Goal: Contribute content: Contribute content

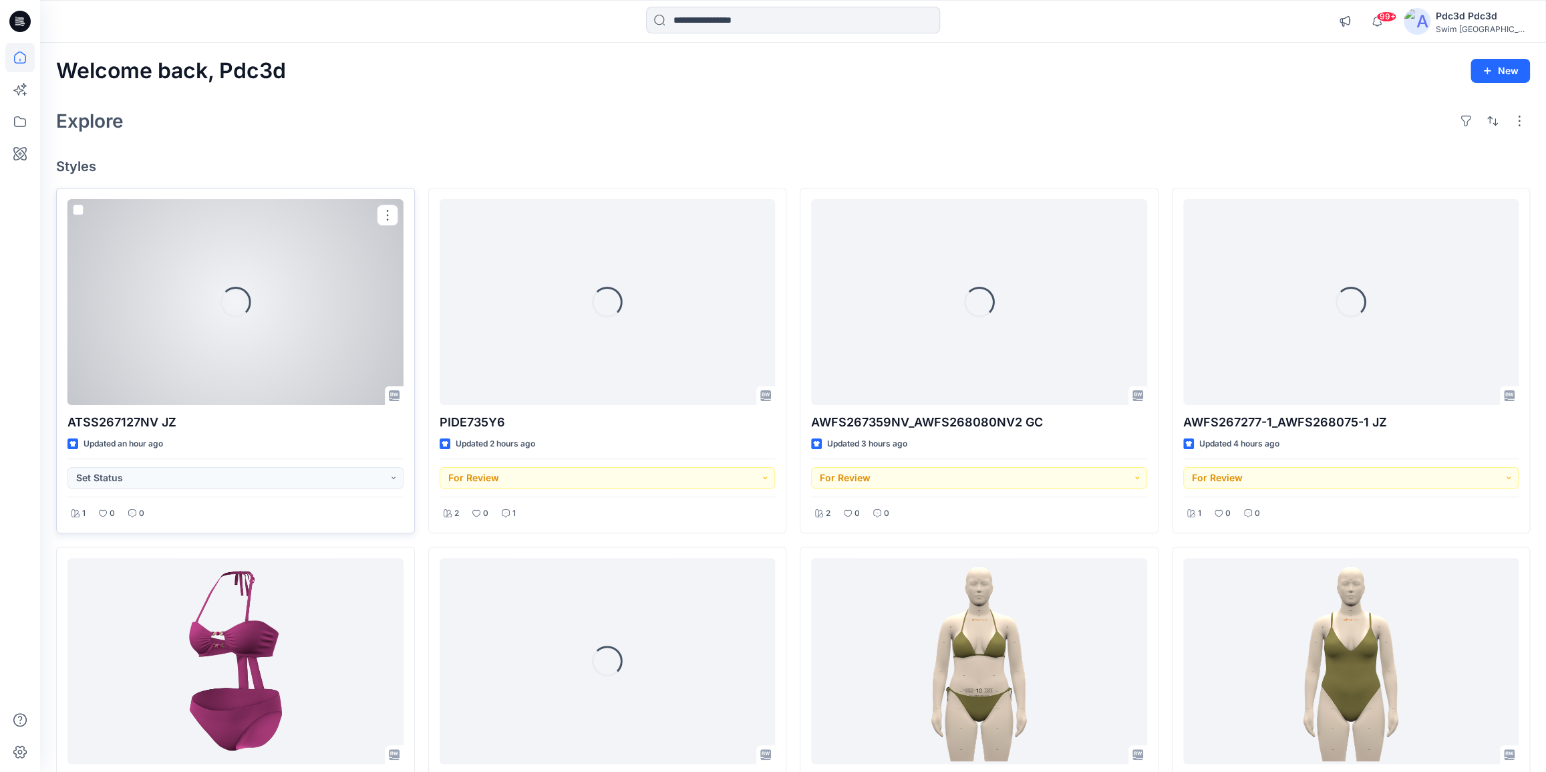
click at [260, 321] on div "Loading..." at bounding box center [235, 302] width 336 height 206
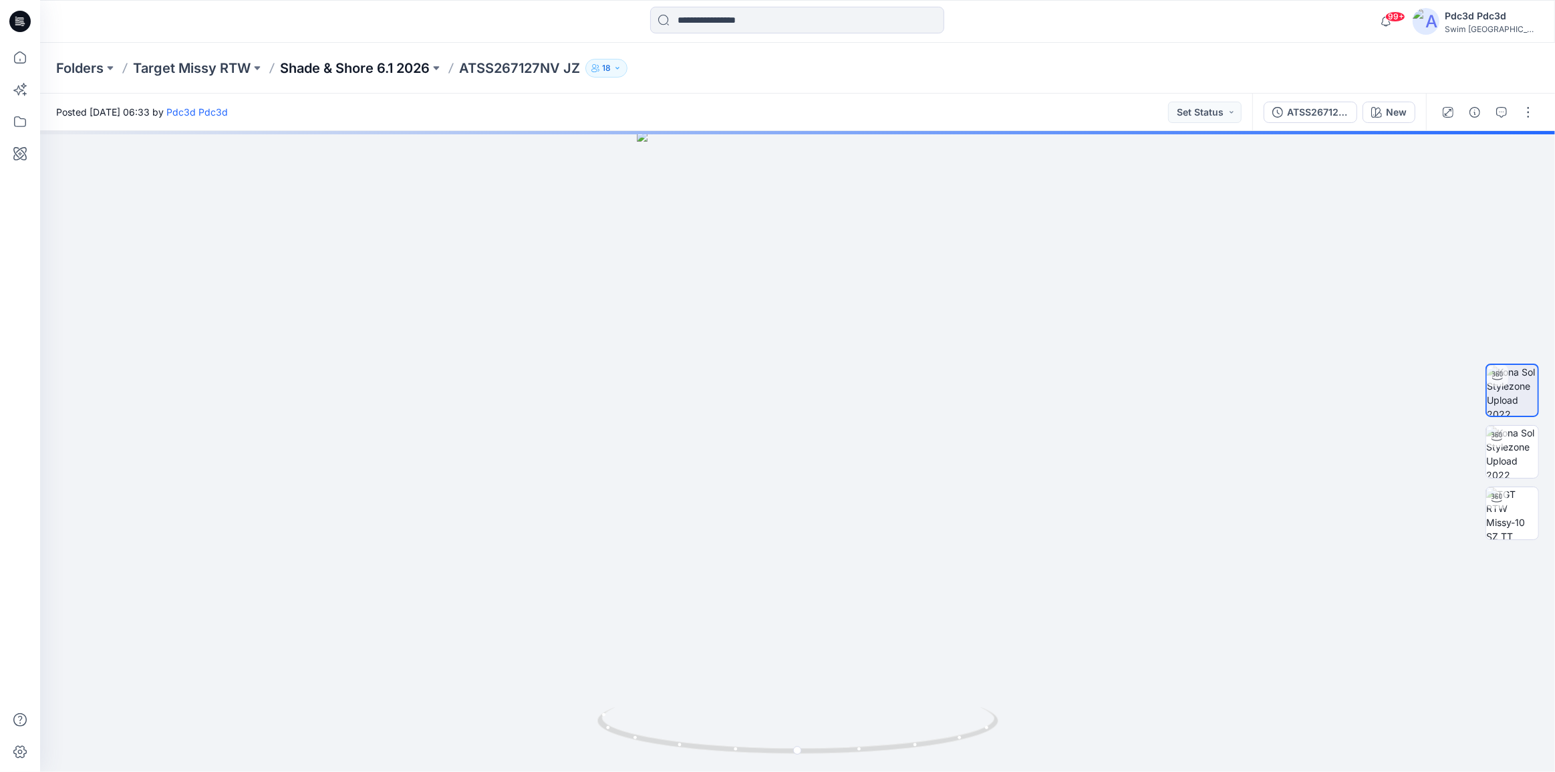
click at [414, 65] on p "Shade & Shore 6.1 2026" at bounding box center [355, 68] width 150 height 19
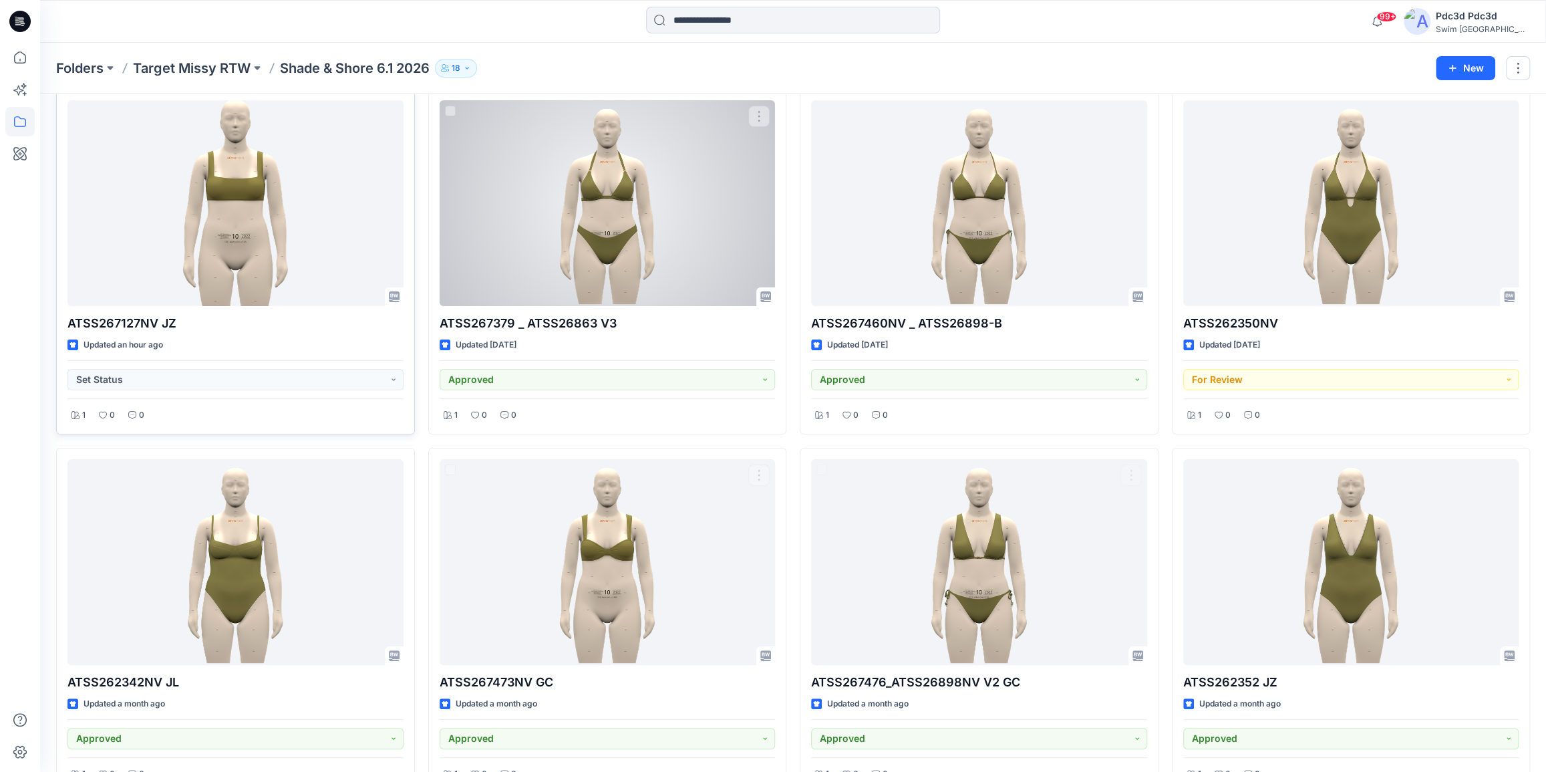
scroll to position [60, 0]
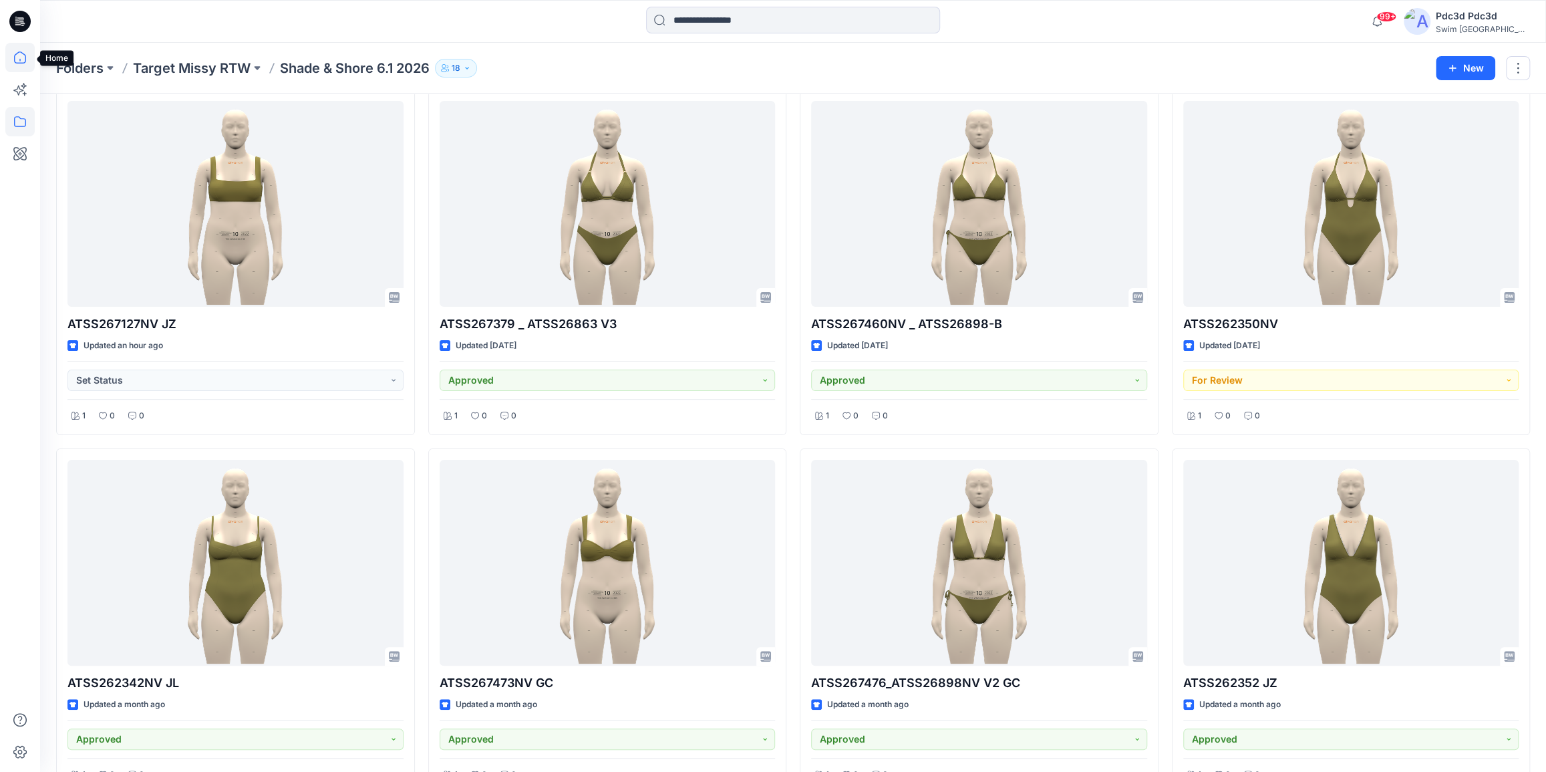
click at [13, 63] on icon at bounding box center [19, 57] width 29 height 29
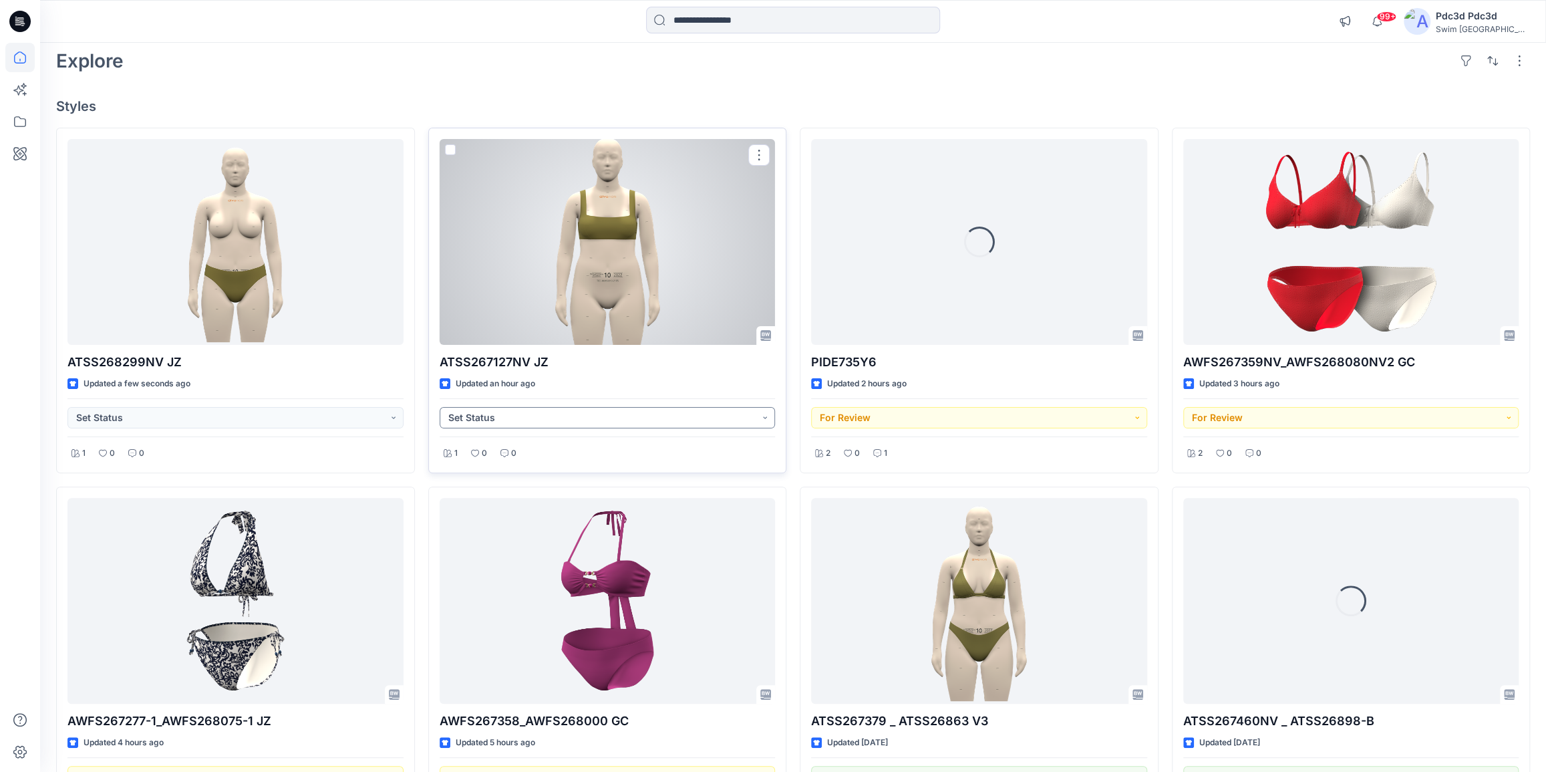
click at [768, 419] on button "Set Status" at bounding box center [608, 417] width 336 height 21
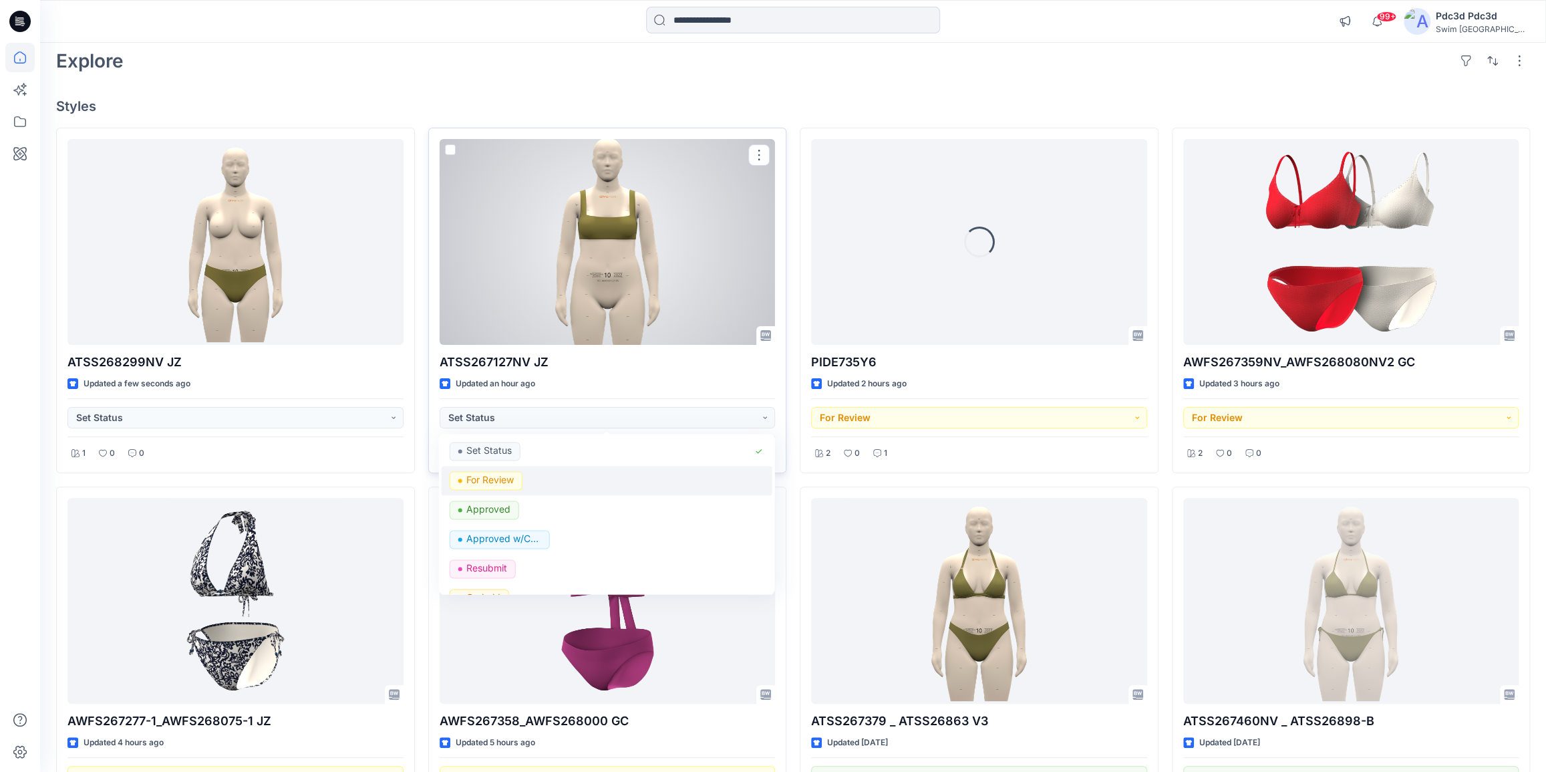
click at [474, 480] on p "For Review" at bounding box center [489, 479] width 47 height 17
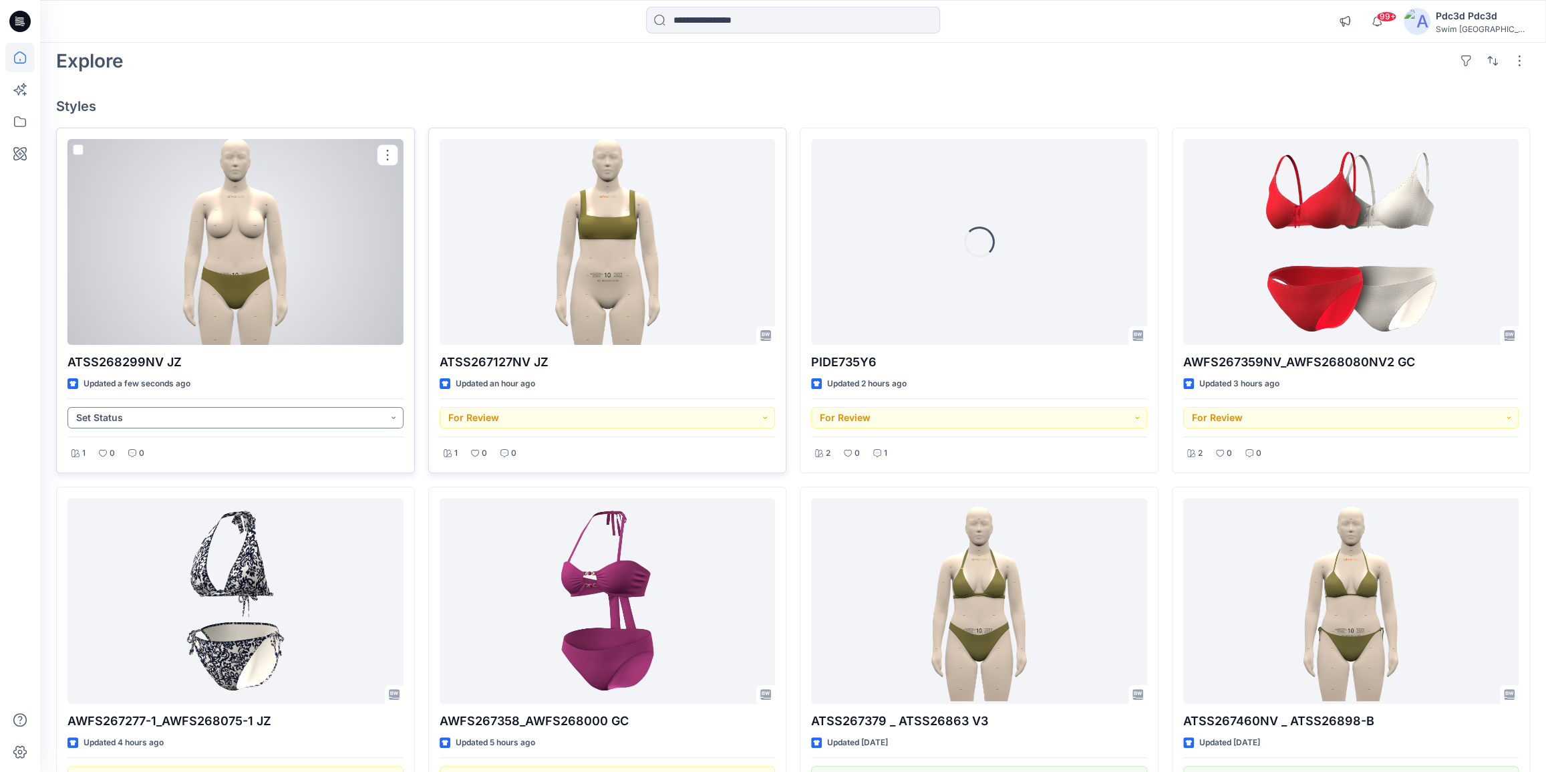
click at [388, 418] on button "Set Status" at bounding box center [235, 417] width 336 height 21
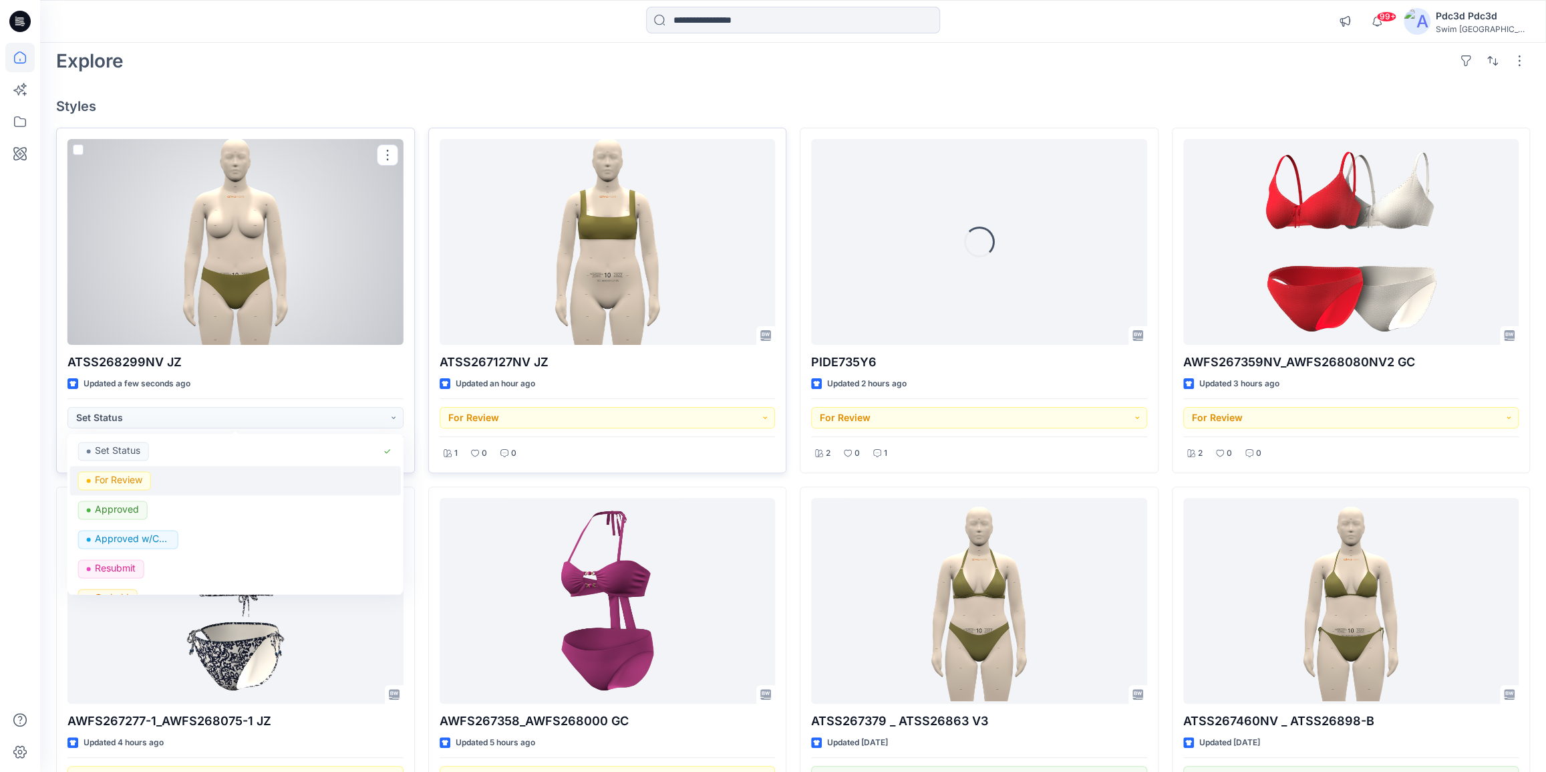
click at [108, 478] on p "For Review" at bounding box center [118, 479] width 47 height 17
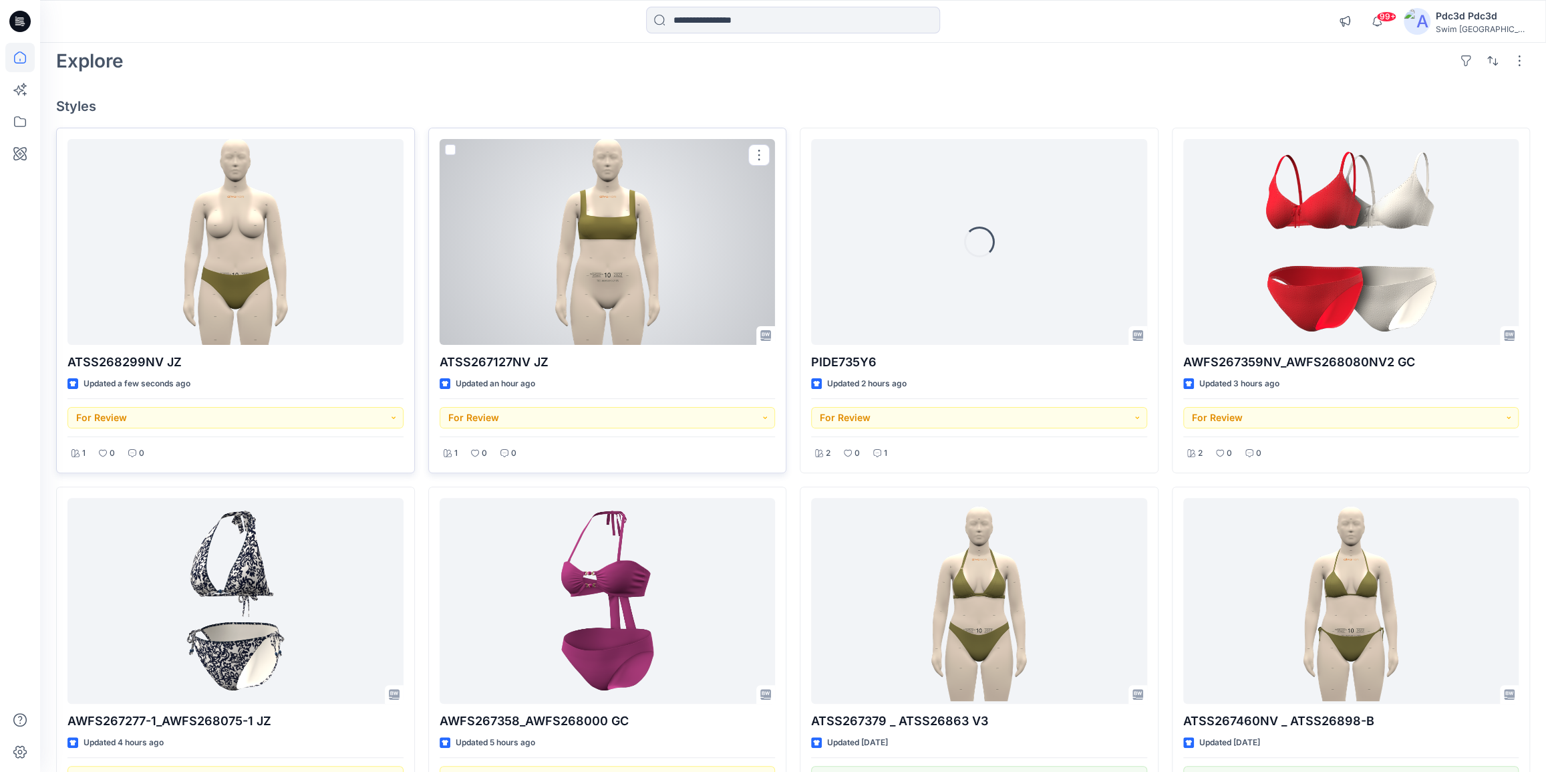
click at [617, 276] on div at bounding box center [608, 242] width 336 height 206
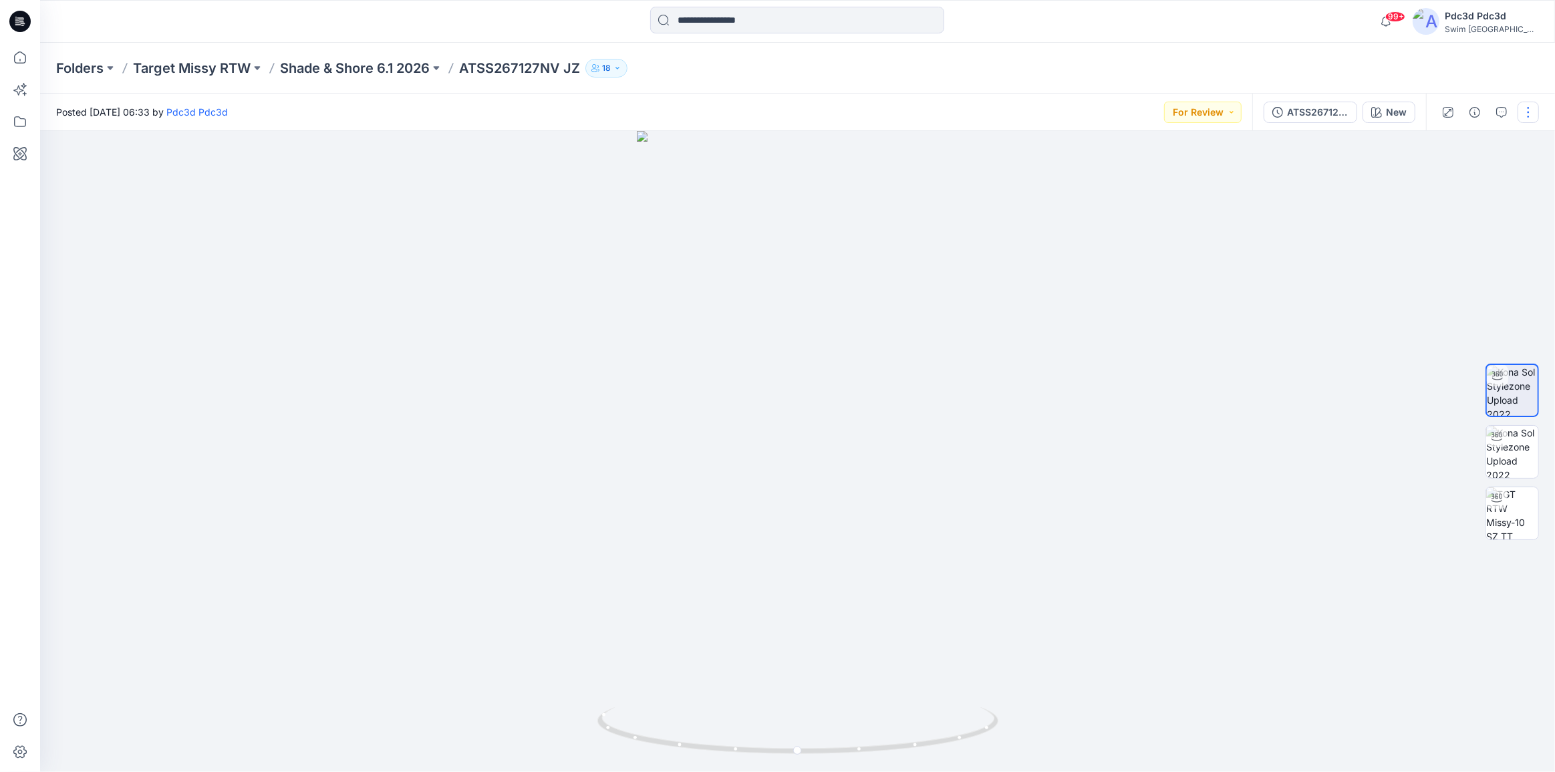
click at [1534, 113] on button "button" at bounding box center [1527, 112] width 21 height 21
click at [1438, 180] on p "Edit" at bounding box center [1443, 181] width 17 height 14
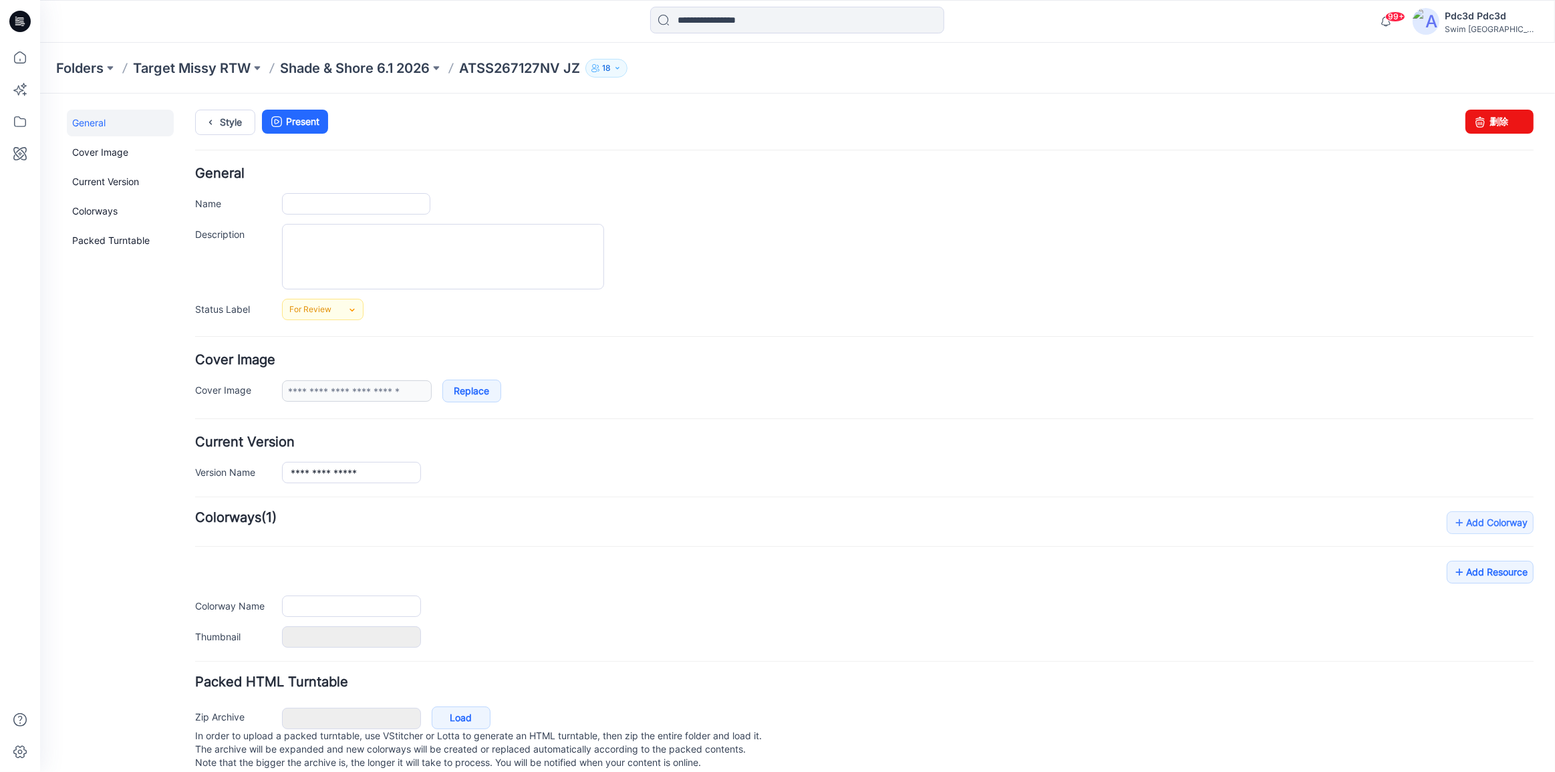
type input "**********"
type input "***"
type input "**********"
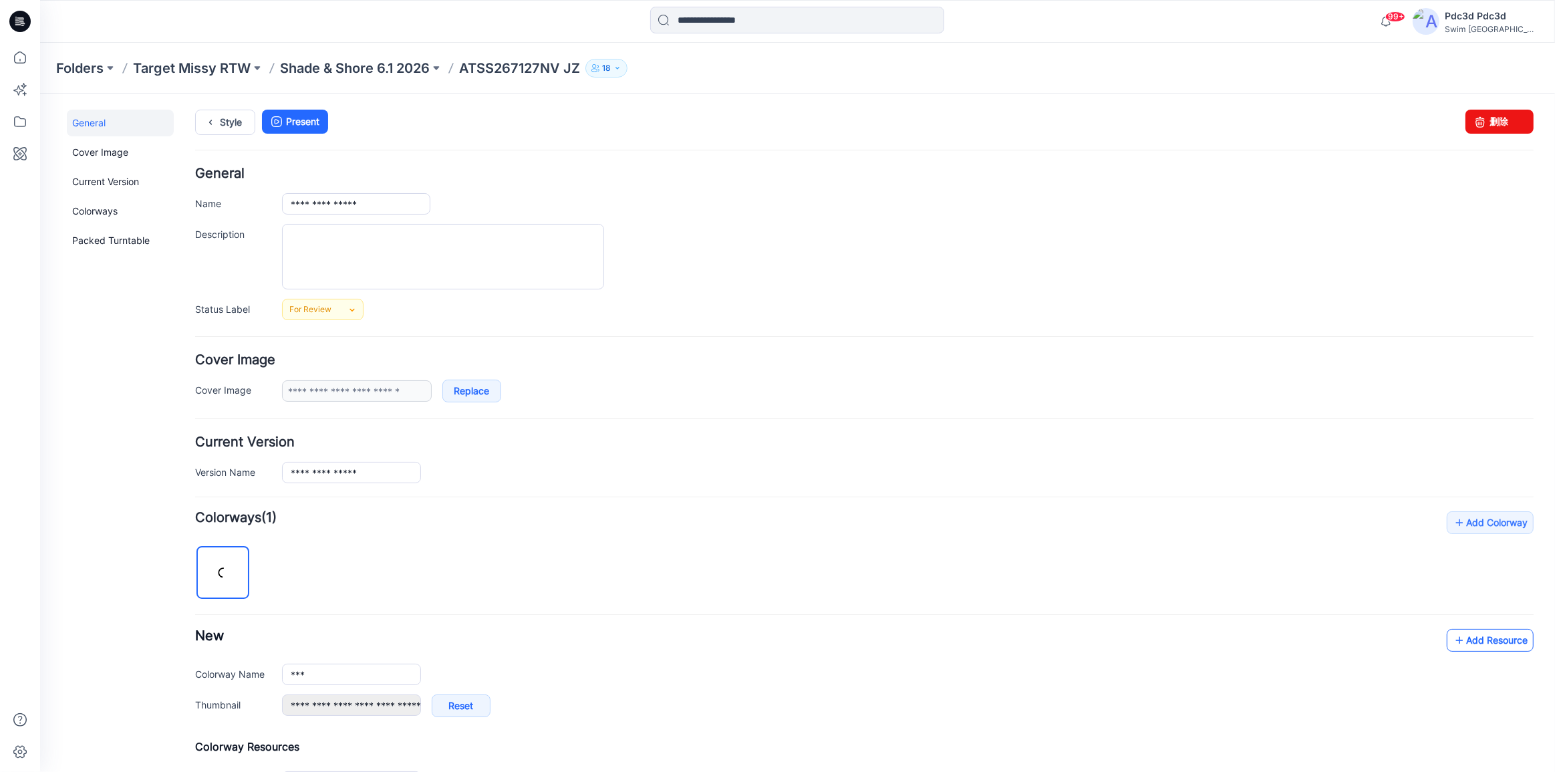
click at [1447, 638] on link "Add Resource" at bounding box center [1490, 639] width 87 height 23
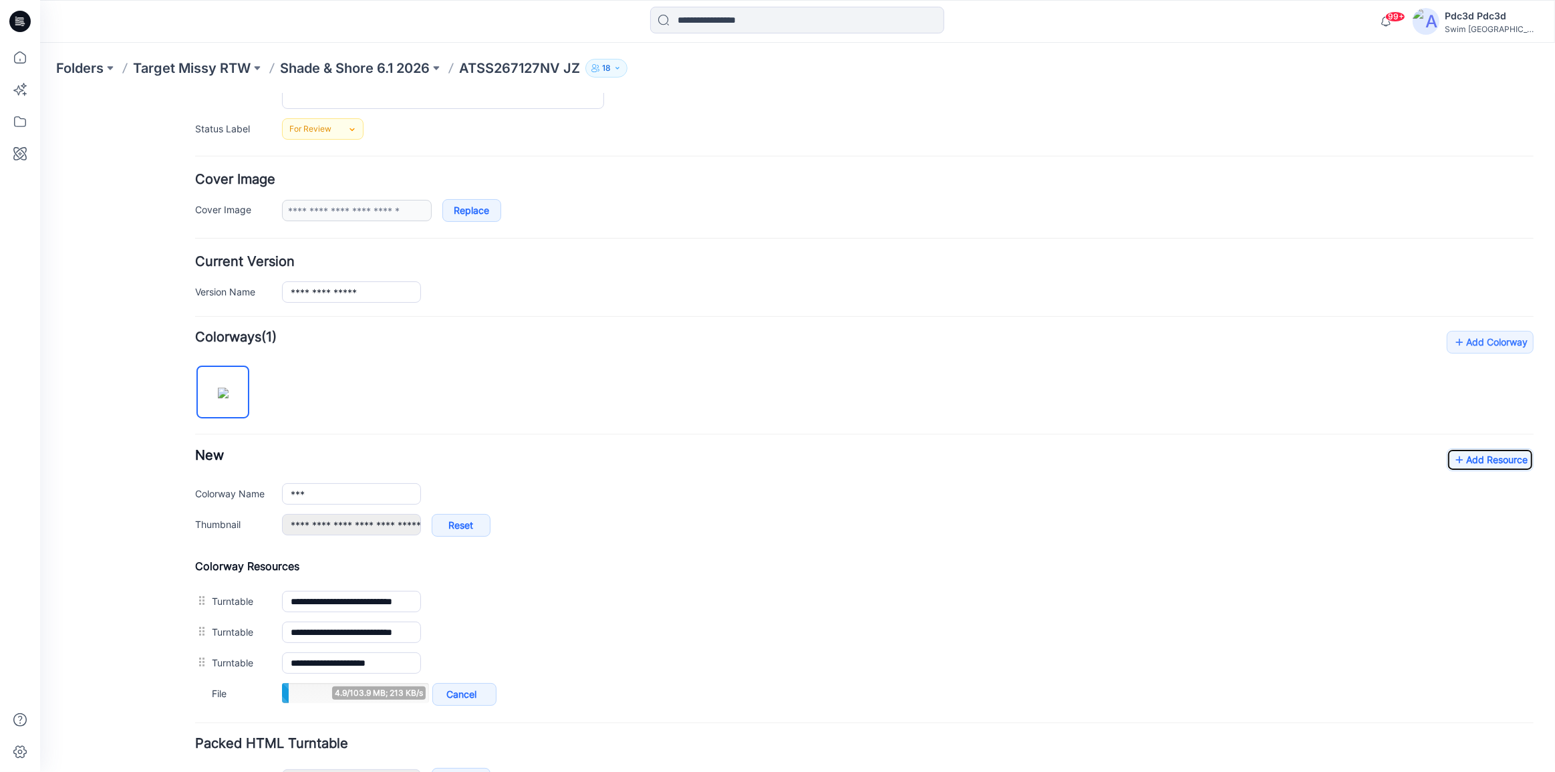
scroll to position [121, 0]
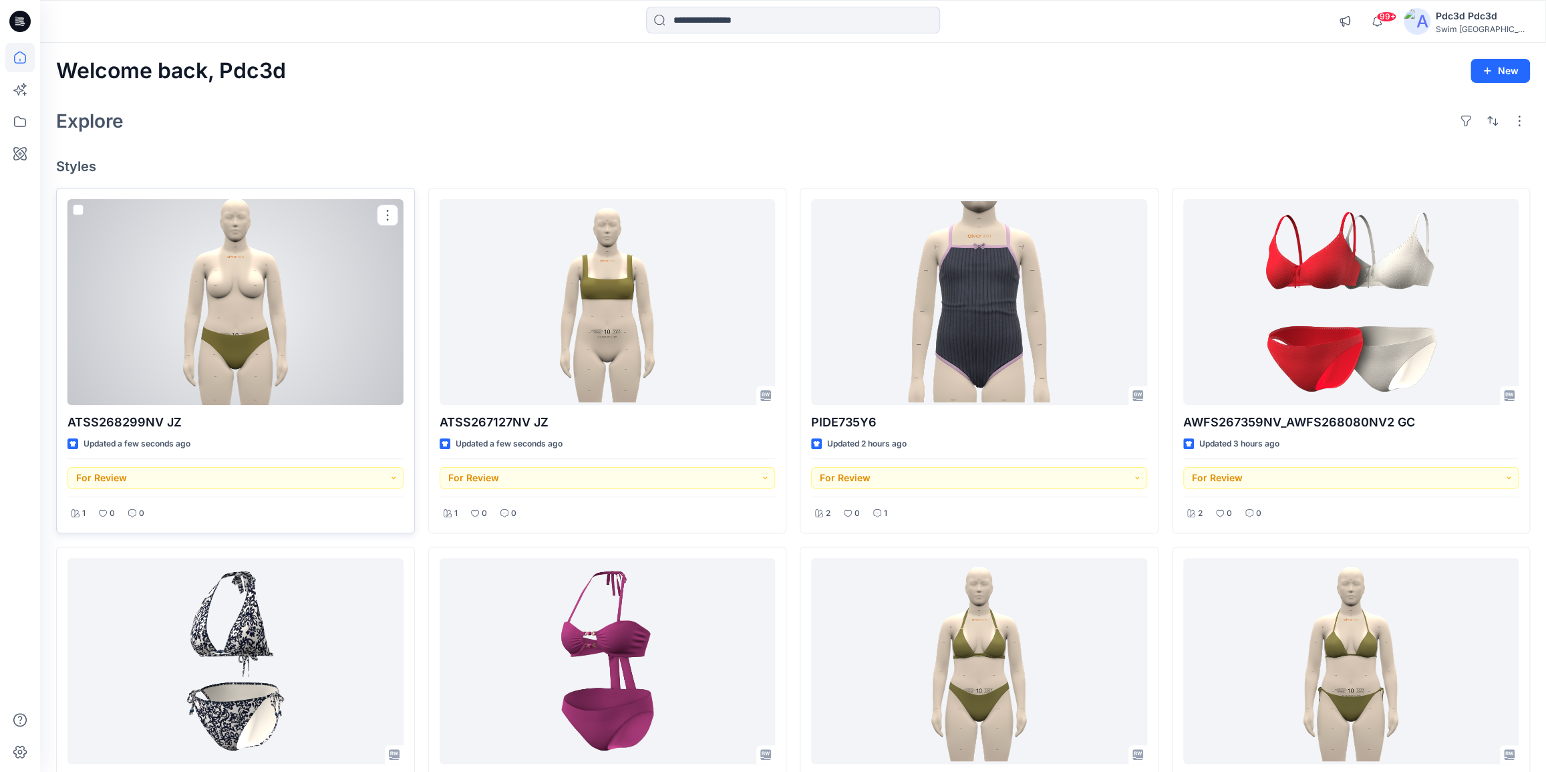
click at [341, 287] on div at bounding box center [235, 302] width 336 height 206
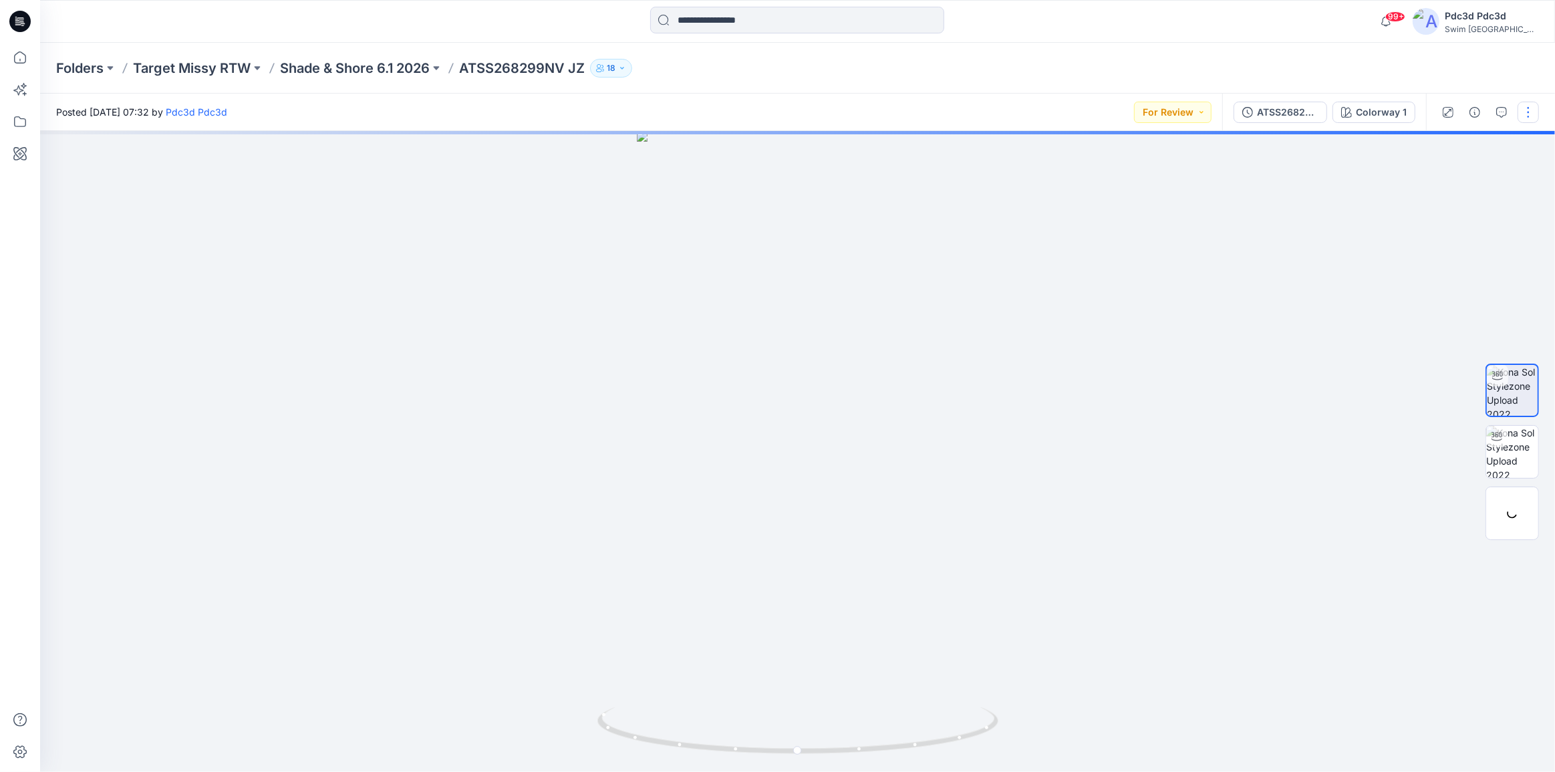
click at [1522, 112] on button "button" at bounding box center [1527, 112] width 21 height 21
click at [1449, 182] on p "Edit" at bounding box center [1443, 181] width 17 height 14
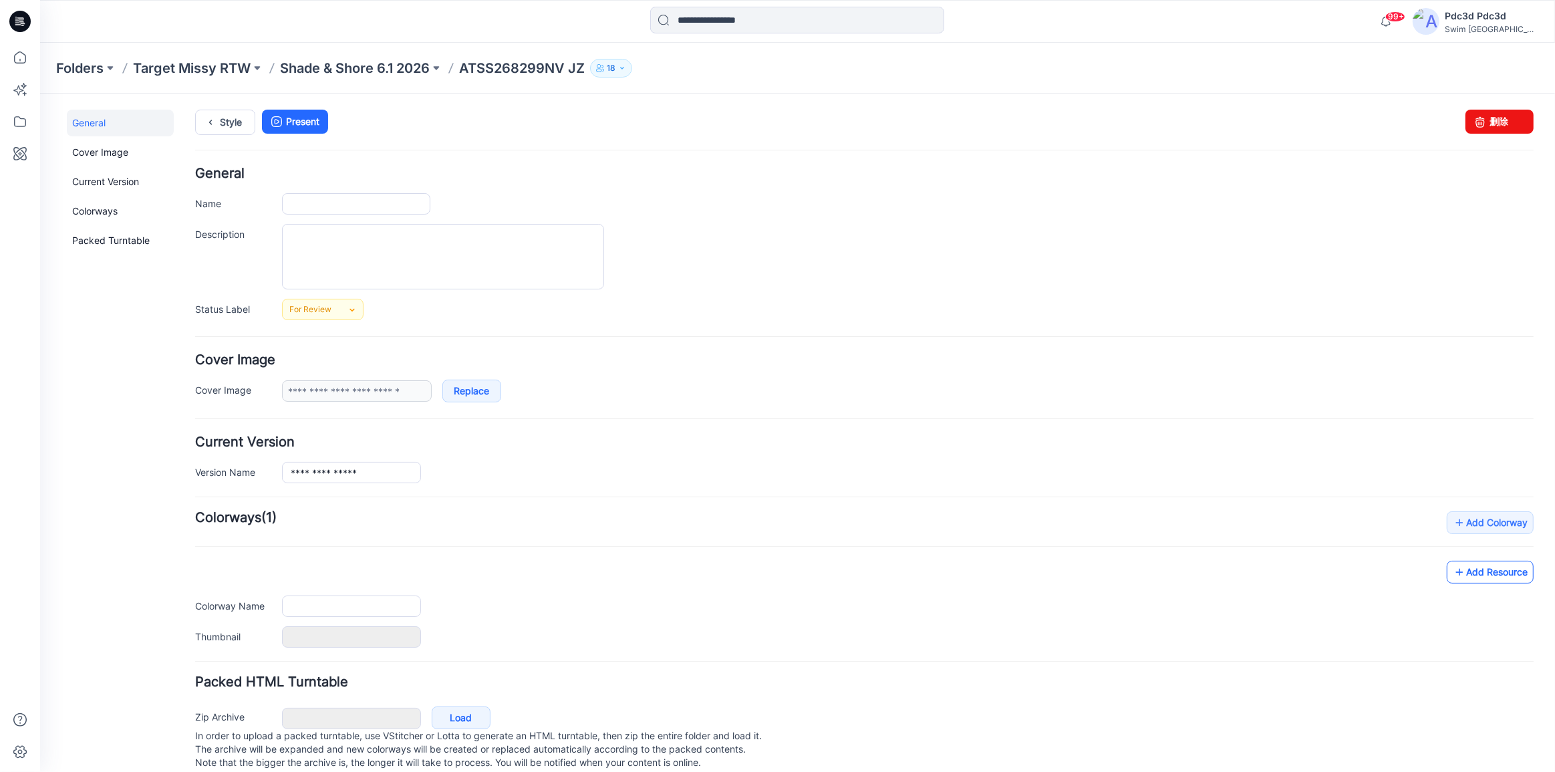
type input "**********"
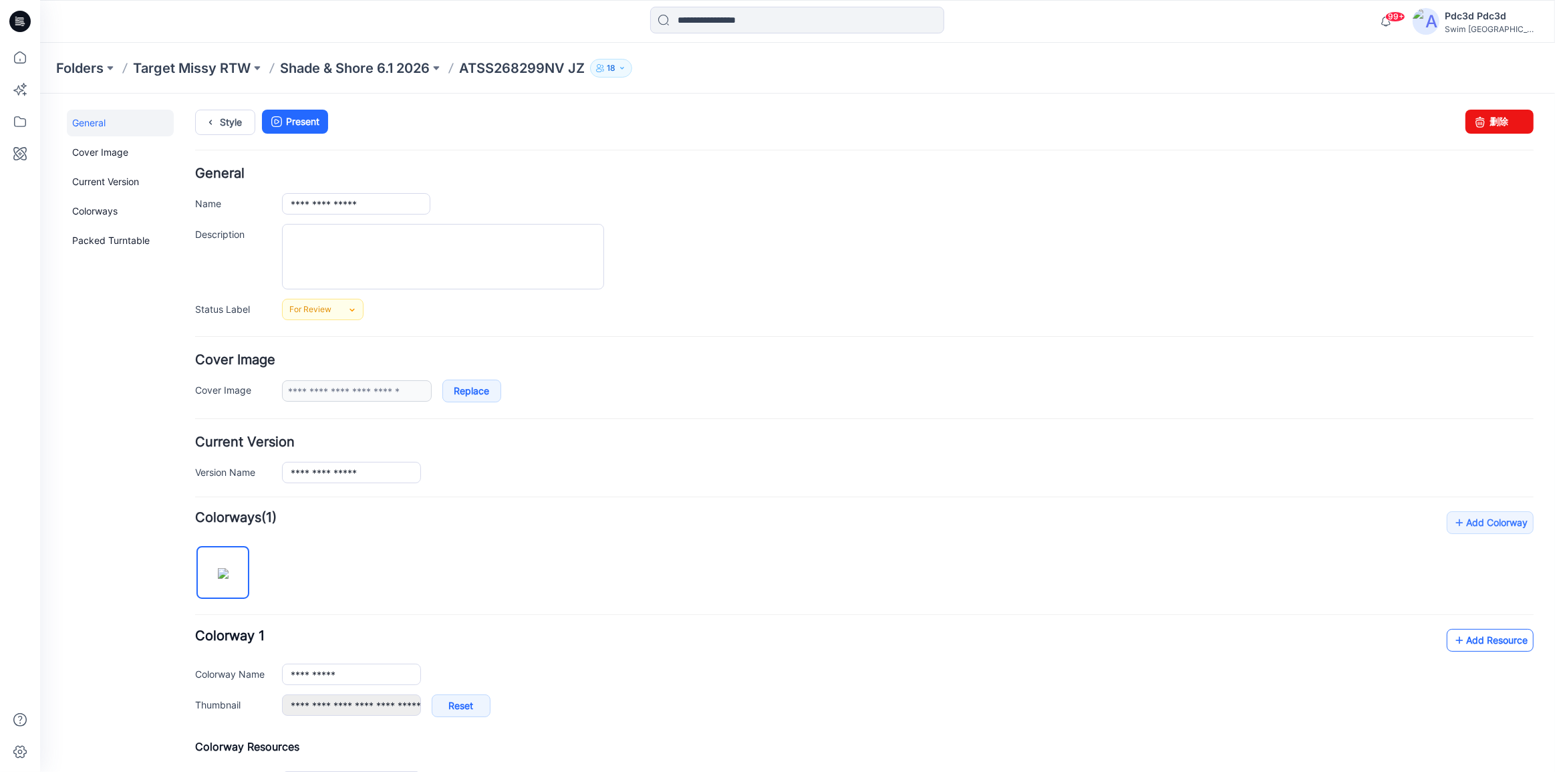
click at [1453, 637] on icon at bounding box center [1459, 639] width 13 height 21
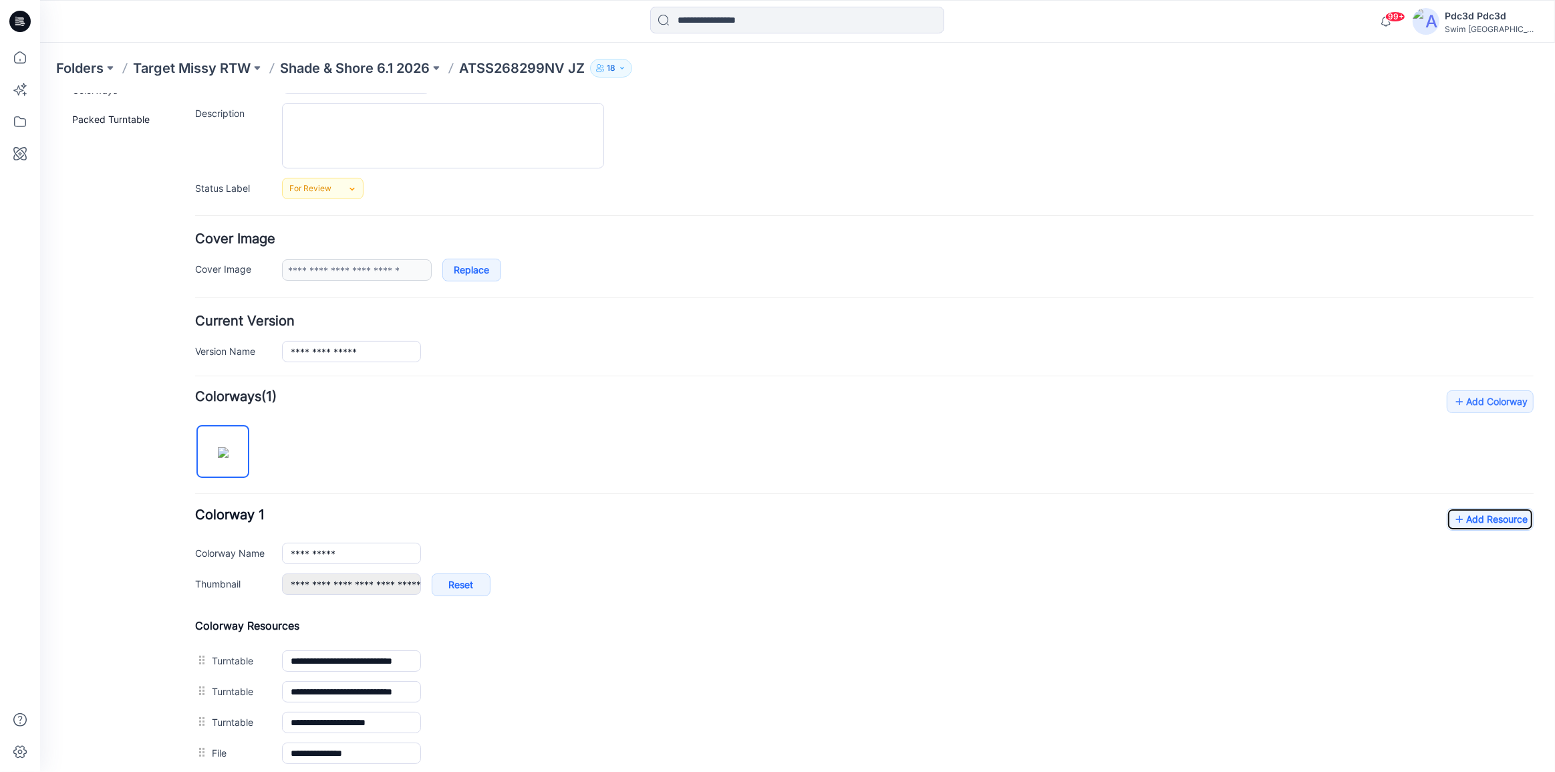
scroll to position [269, 0]
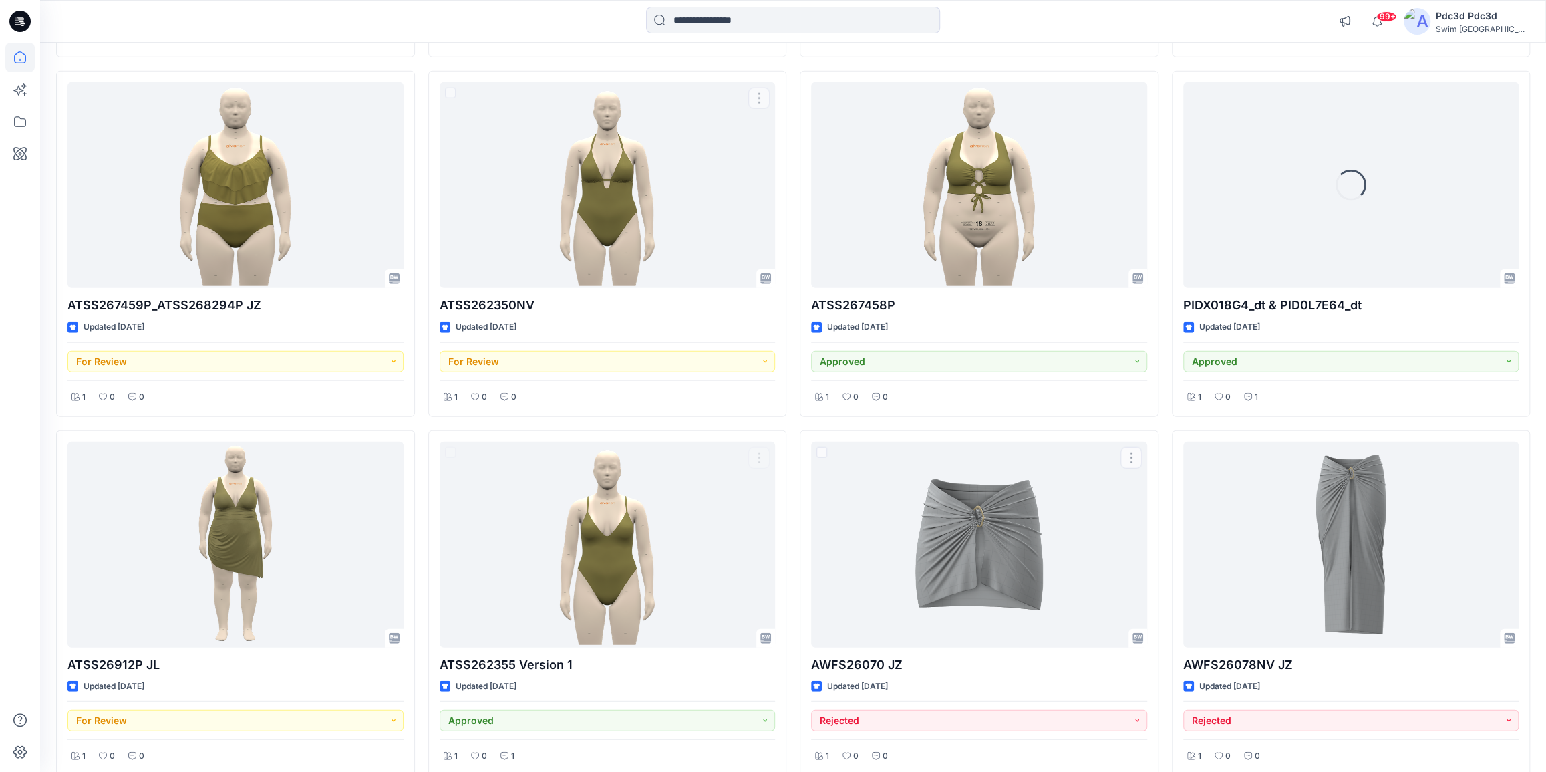
scroll to position [2651, 0]
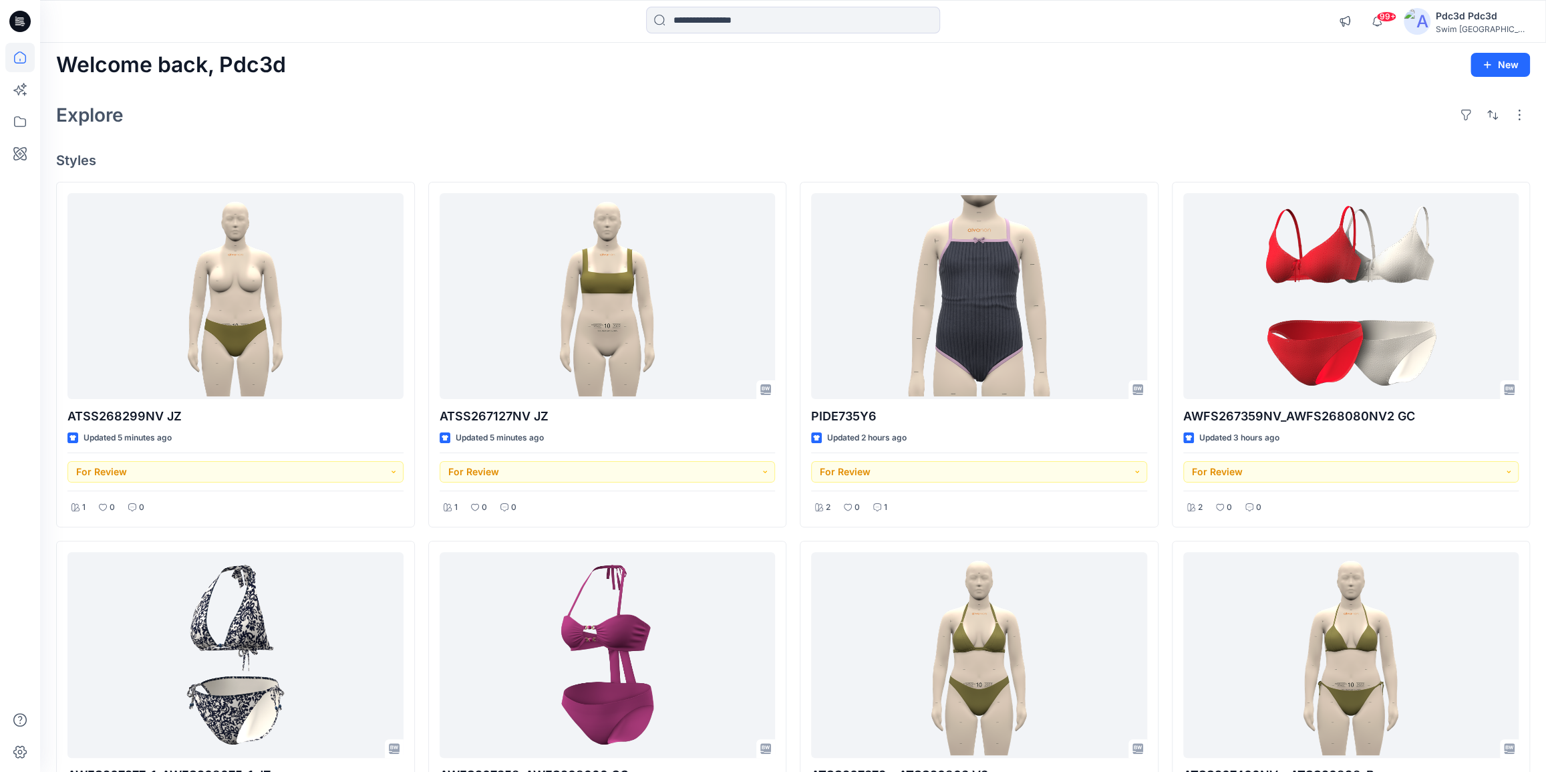
scroll to position [0, 0]
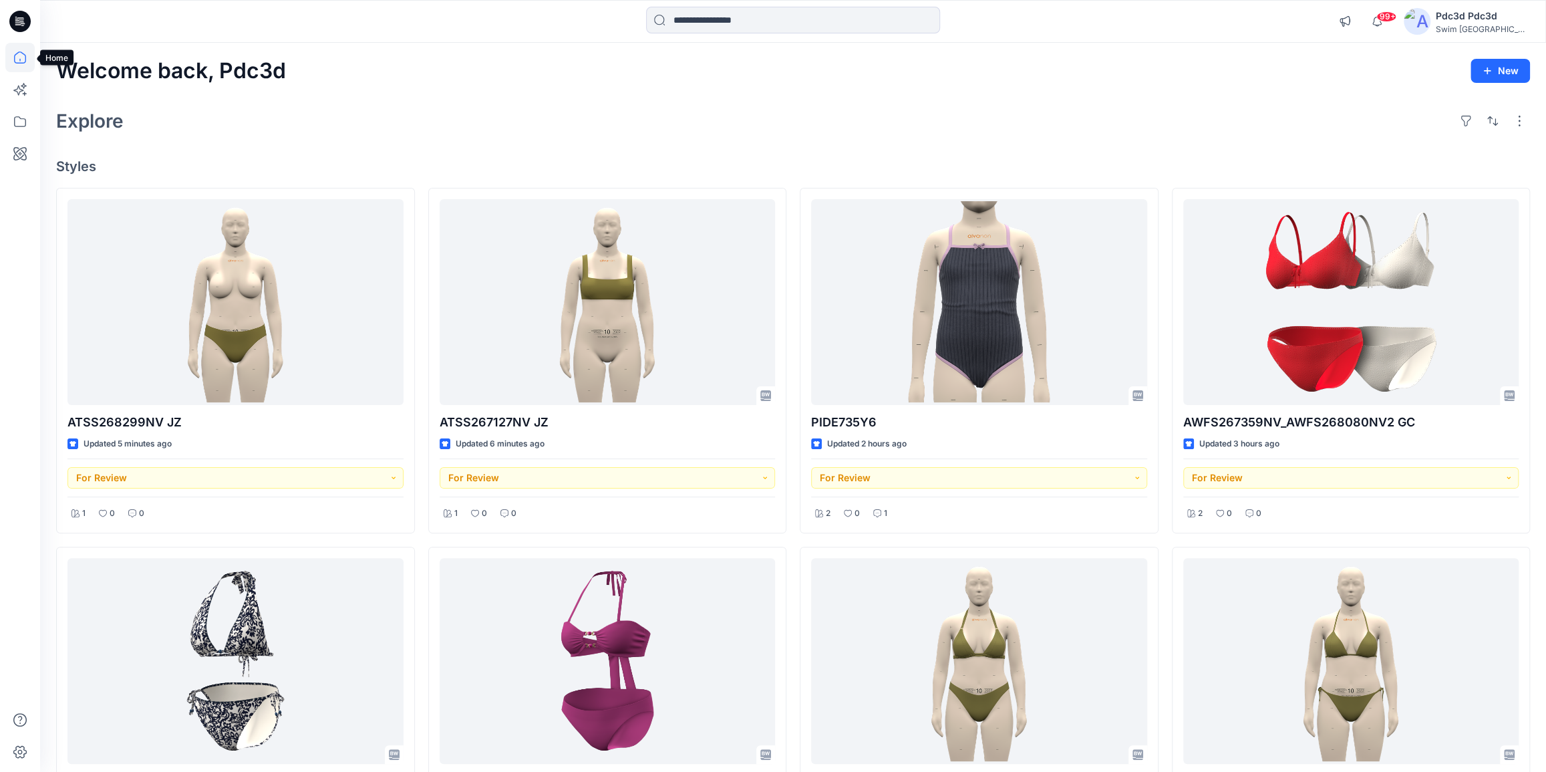
click at [24, 63] on icon at bounding box center [19, 57] width 29 height 29
